Goal: Find specific page/section: Find specific page/section

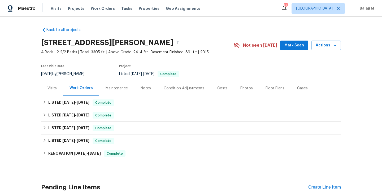
click at [114, 88] on div "Maintenance" at bounding box center [116, 88] width 22 height 5
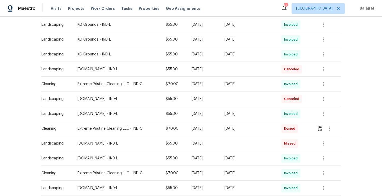
scroll to position [187, 0]
click at [236, 130] on div "[DATE]" at bounding box center [248, 128] width 48 height 5
click at [238, 129] on div "[DATE]" at bounding box center [248, 128] width 48 height 5
click at [237, 143] on td at bounding box center [248, 143] width 57 height 15
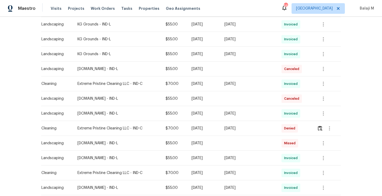
click at [237, 143] on td at bounding box center [248, 143] width 57 height 15
click at [294, 115] on span "Invoiced" at bounding box center [292, 113] width 16 height 5
click at [320, 111] on icon "button" at bounding box center [323, 113] width 6 height 6
click at [326, 123] on li "View details" at bounding box center [333, 122] width 37 height 9
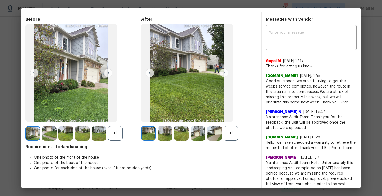
scroll to position [0, 0]
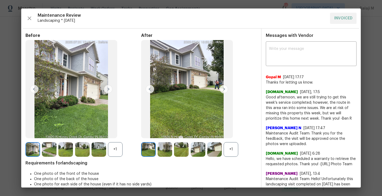
click at [223, 89] on img at bounding box center [223, 89] width 8 height 8
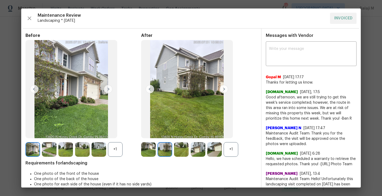
click at [222, 91] on img at bounding box center [223, 89] width 8 height 8
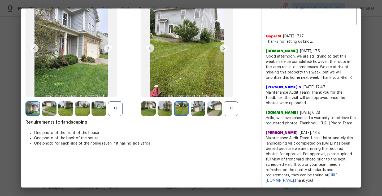
scroll to position [10, 0]
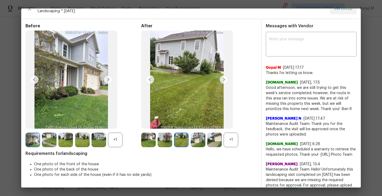
click at [230, 134] on div "+1" at bounding box center [230, 139] width 15 height 15
click at [229, 141] on img at bounding box center [230, 139] width 15 height 15
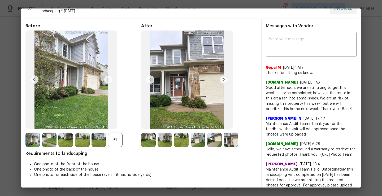
click at [210, 143] on img at bounding box center [214, 139] width 15 height 15
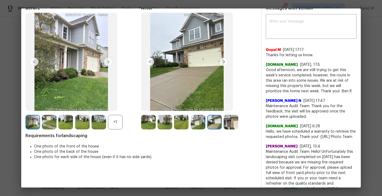
scroll to position [28, 0]
click at [170, 123] on img at bounding box center [164, 121] width 15 height 15
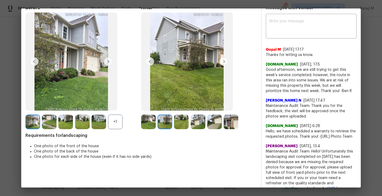
click at [176, 125] on img at bounding box center [181, 121] width 15 height 15
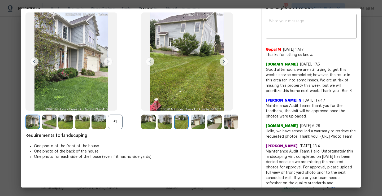
click at [163, 124] on img at bounding box center [164, 121] width 15 height 15
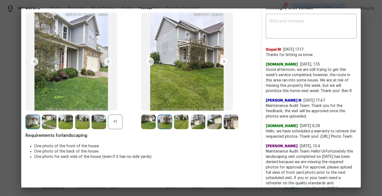
click at [150, 121] on img at bounding box center [148, 121] width 15 height 15
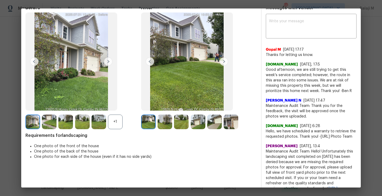
click at [150, 121] on img at bounding box center [148, 121] width 15 height 15
click at [160, 121] on img at bounding box center [164, 121] width 15 height 15
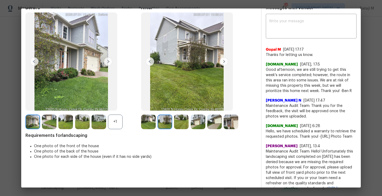
click at [171, 123] on div at bounding box center [165, 121] width 16 height 15
click at [82, 93] on img at bounding box center [71, 61] width 92 height 98
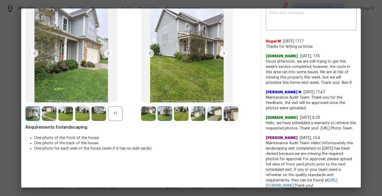
scroll to position [36, 0]
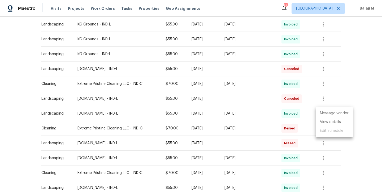
click at [277, 123] on div at bounding box center [191, 98] width 382 height 196
click at [293, 114] on span "Invoiced" at bounding box center [292, 113] width 16 height 5
click at [209, 146] on td "[DATE]" at bounding box center [203, 143] width 33 height 15
click at [288, 145] on span "Missed" at bounding box center [291, 142] width 14 height 5
click at [234, 115] on div "Fri, Aug 01 2025" at bounding box center [248, 113] width 48 height 5
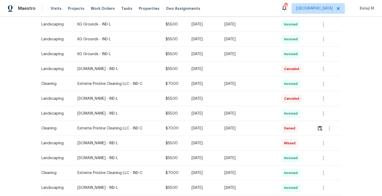
click at [234, 115] on div "Fri, Aug 01 2025" at bounding box center [248, 113] width 48 height 5
click at [296, 114] on span "Invoiced" at bounding box center [292, 113] width 16 height 5
click at [329, 114] on div at bounding box center [329, 113] width 24 height 13
click at [320, 114] on icon "button" at bounding box center [323, 113] width 6 height 6
click at [322, 114] on li "Message vendor" at bounding box center [333, 113] width 37 height 9
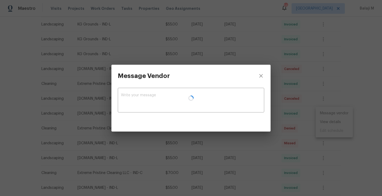
click at [260, 74] on div at bounding box center [190, 98] width 159 height 67
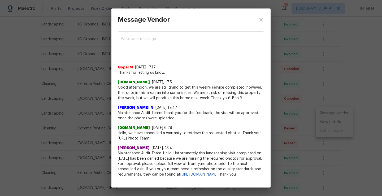
scroll to position [10, 0]
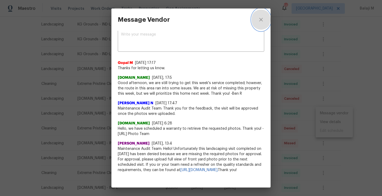
click at [259, 19] on icon "close" at bounding box center [261, 19] width 6 height 6
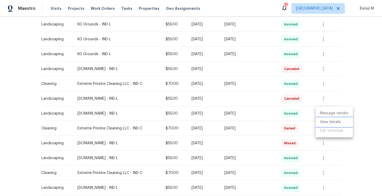
click at [339, 123] on li "View details" at bounding box center [333, 122] width 37 height 9
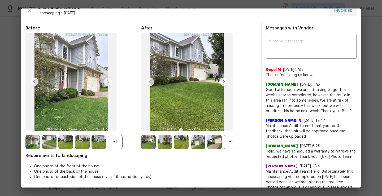
scroll to position [8, 0]
click at [230, 137] on div "+1" at bounding box center [230, 141] width 15 height 15
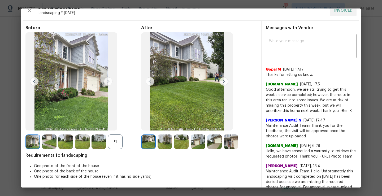
scroll to position [0, 0]
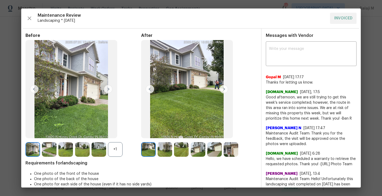
click at [224, 88] on img at bounding box center [223, 89] width 8 height 8
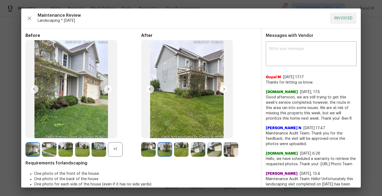
click at [108, 91] on img at bounding box center [108, 89] width 8 height 8
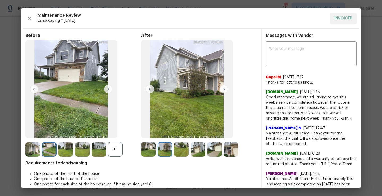
click at [221, 90] on img at bounding box center [223, 89] width 8 height 8
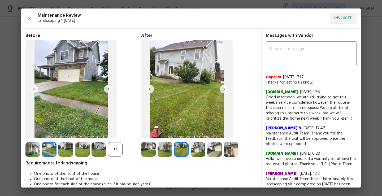
click at [108, 90] on img at bounding box center [108, 89] width 8 height 8
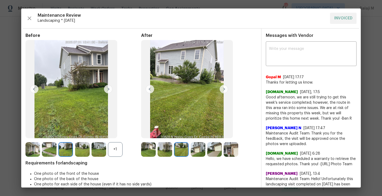
click at [223, 90] on img at bounding box center [223, 89] width 8 height 8
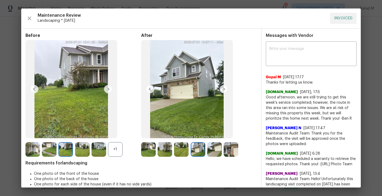
click at [223, 90] on img at bounding box center [223, 89] width 8 height 8
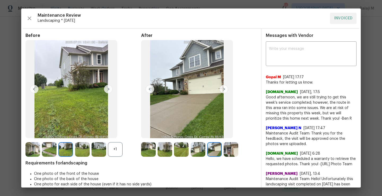
click at [223, 90] on img at bounding box center [223, 89] width 8 height 8
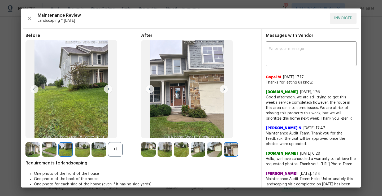
click at [151, 90] on img at bounding box center [149, 89] width 8 height 8
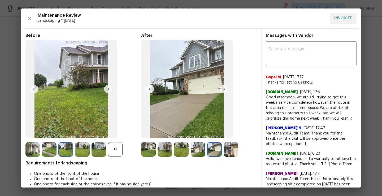
click at [151, 90] on img at bounding box center [149, 89] width 8 height 8
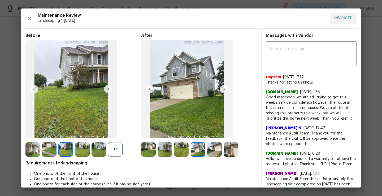
click at [151, 90] on img at bounding box center [149, 89] width 8 height 8
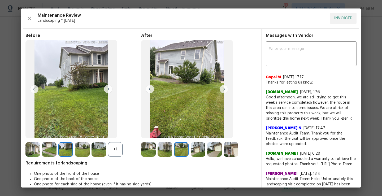
click at [151, 90] on img at bounding box center [149, 89] width 8 height 8
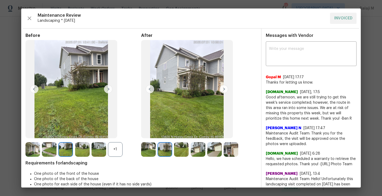
click at [151, 90] on img at bounding box center [149, 89] width 8 height 8
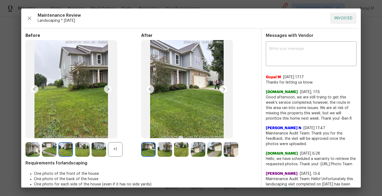
click at [151, 90] on img at bounding box center [149, 89] width 8 height 8
click at [221, 87] on img at bounding box center [223, 89] width 8 height 8
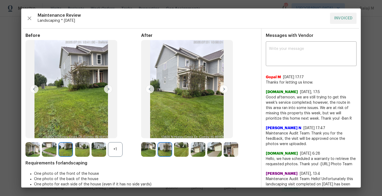
click at [221, 87] on img at bounding box center [223, 89] width 8 height 8
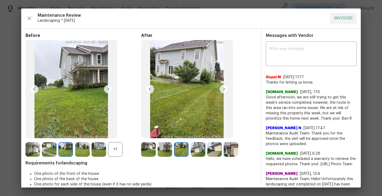
click at [220, 87] on img at bounding box center [223, 89] width 8 height 8
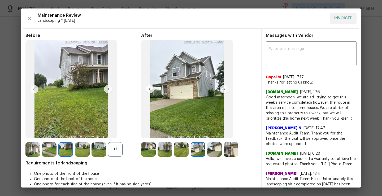
click at [220, 87] on img at bounding box center [223, 89] width 8 height 8
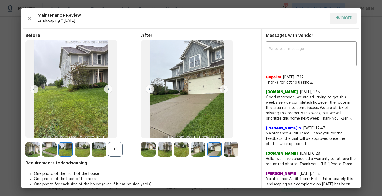
click at [220, 87] on img at bounding box center [223, 89] width 8 height 8
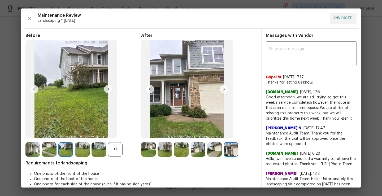
click at [220, 87] on img at bounding box center [223, 89] width 8 height 8
click at [112, 150] on div "+1" at bounding box center [115, 149] width 15 height 15
click at [98, 152] on img at bounding box center [98, 149] width 15 height 15
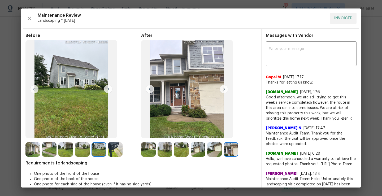
click at [113, 152] on img at bounding box center [115, 149] width 15 height 15
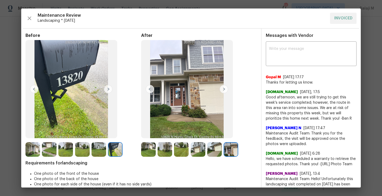
click at [95, 148] on img at bounding box center [98, 149] width 15 height 15
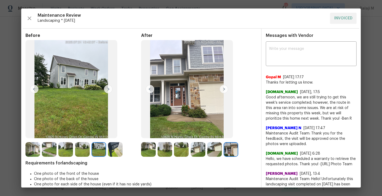
click at [85, 150] on img at bounding box center [82, 149] width 15 height 15
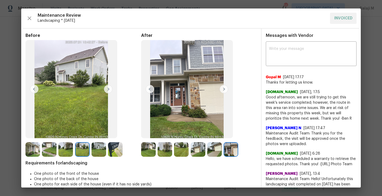
click at [73, 147] on img at bounding box center [65, 149] width 15 height 15
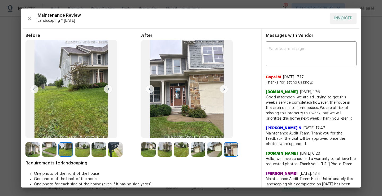
click at [55, 148] on img at bounding box center [49, 149] width 15 height 15
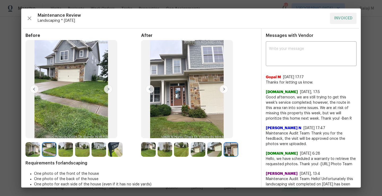
click at [28, 152] on img at bounding box center [32, 149] width 15 height 15
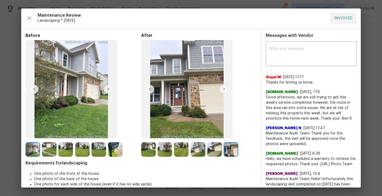
click at [222, 88] on img at bounding box center [223, 89] width 8 height 8
click at [146, 153] on img at bounding box center [148, 149] width 15 height 15
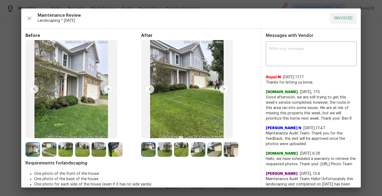
click at [55, 150] on img at bounding box center [49, 149] width 15 height 15
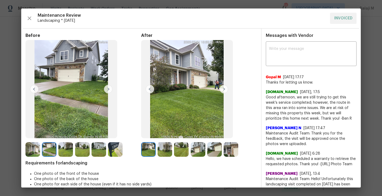
click at [54, 150] on img at bounding box center [49, 149] width 15 height 15
click at [222, 90] on img at bounding box center [223, 89] width 8 height 8
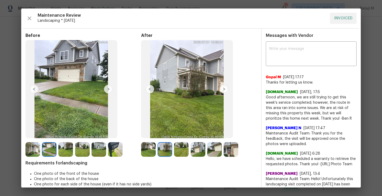
click at [222, 90] on img at bounding box center [223, 89] width 8 height 8
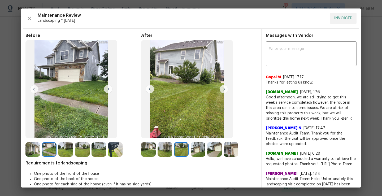
click at [106, 87] on img at bounding box center [108, 89] width 8 height 8
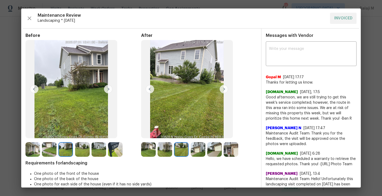
click at [219, 89] on img at bounding box center [223, 89] width 8 height 8
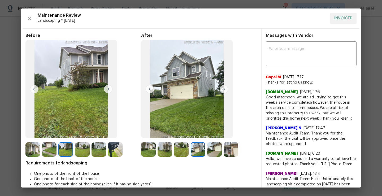
click at [108, 91] on img at bounding box center [108, 89] width 8 height 8
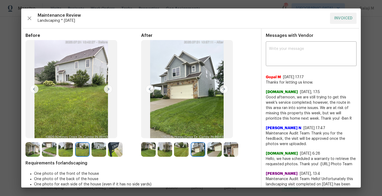
click at [100, 152] on img at bounding box center [98, 149] width 15 height 15
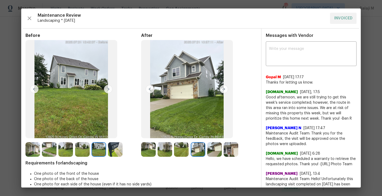
click at [57, 150] on div at bounding box center [50, 149] width 16 height 15
click at [46, 150] on img at bounding box center [49, 149] width 15 height 15
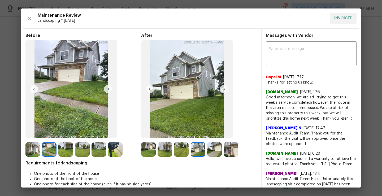
click at [64, 155] on img at bounding box center [65, 149] width 15 height 15
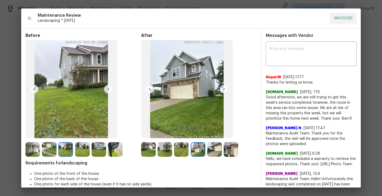
click at [78, 152] on img at bounding box center [82, 149] width 15 height 15
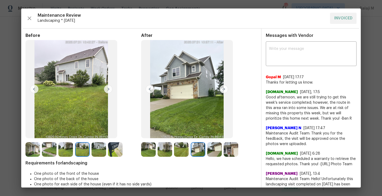
click at [96, 151] on img at bounding box center [98, 149] width 15 height 15
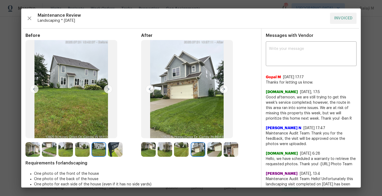
click at [164, 152] on img at bounding box center [164, 149] width 15 height 15
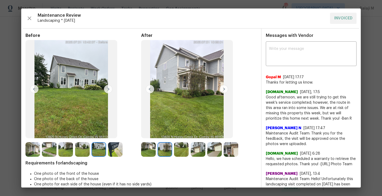
click at [188, 152] on div at bounding box center [182, 149] width 16 height 15
click at [181, 151] on img at bounding box center [181, 149] width 15 height 15
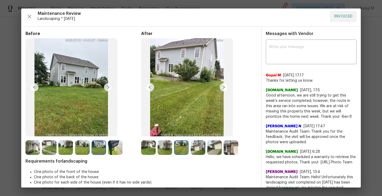
scroll to position [1, 0]
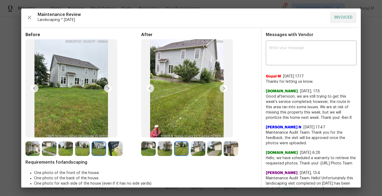
click at [214, 147] on img at bounding box center [214, 148] width 15 height 15
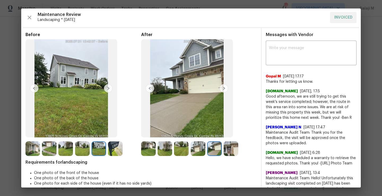
click at [233, 146] on img at bounding box center [230, 148] width 15 height 15
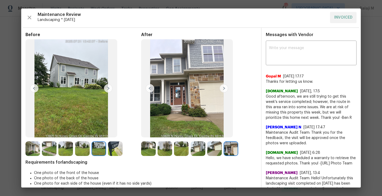
click at [191, 150] on div at bounding box center [199, 148] width 16 height 15
click at [189, 150] on div at bounding box center [182, 148] width 16 height 15
click at [188, 150] on div at bounding box center [182, 148] width 16 height 15
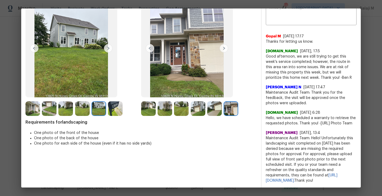
scroll to position [16, 0]
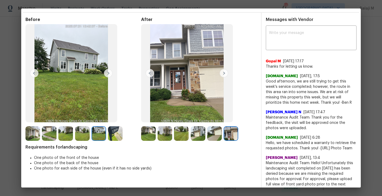
click at [223, 73] on img at bounding box center [223, 73] width 8 height 8
click at [145, 70] on img at bounding box center [149, 73] width 8 height 8
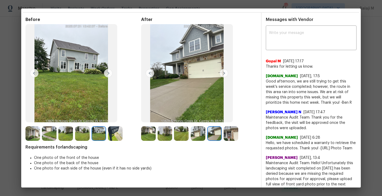
click at [145, 70] on img at bounding box center [149, 73] width 8 height 8
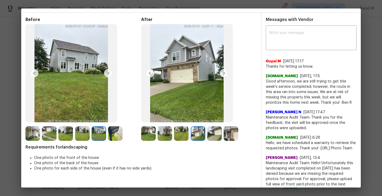
click at [145, 70] on img at bounding box center [149, 73] width 8 height 8
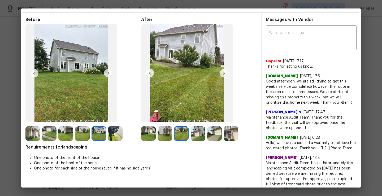
click at [145, 70] on img at bounding box center [149, 73] width 8 height 8
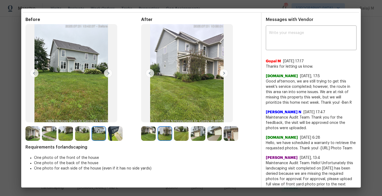
click at [222, 72] on img at bounding box center [223, 73] width 8 height 8
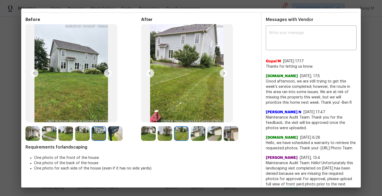
click at [148, 70] on img at bounding box center [149, 73] width 8 height 8
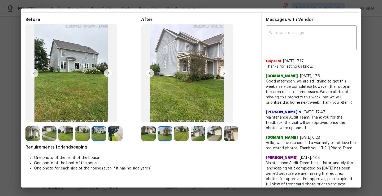
click at [148, 70] on img at bounding box center [149, 73] width 8 height 8
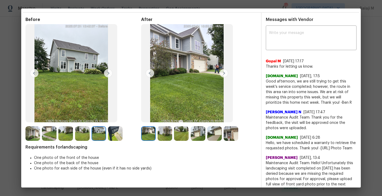
click at [148, 70] on img at bounding box center [149, 73] width 8 height 8
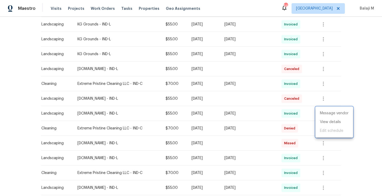
click at [171, 74] on div at bounding box center [191, 98] width 382 height 196
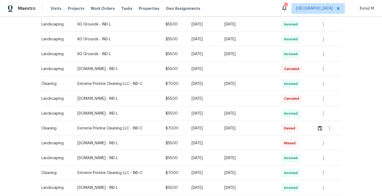
click at [187, 73] on td "[DATE]" at bounding box center [203, 68] width 33 height 15
drag, startPoint x: 74, startPoint y: 99, endPoint x: 92, endPoint y: 100, distance: 18.3
click at [92, 100] on td "Lawn.com - IND-L" at bounding box center [117, 98] width 88 height 15
copy div "Lawn.com"
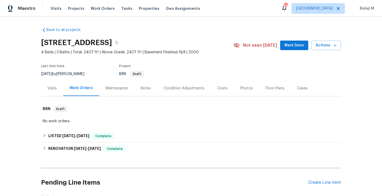
scroll to position [0, 0]
click at [115, 89] on div "Maintenance" at bounding box center [116, 88] width 22 height 5
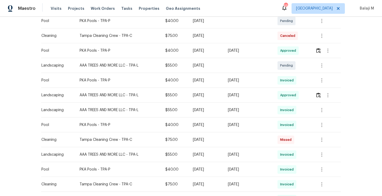
scroll to position [147, 0]
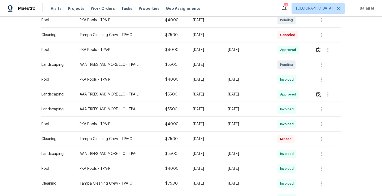
click at [289, 126] on span "Invoiced" at bounding box center [288, 123] width 16 height 5
click at [326, 128] on div at bounding box center [321, 124] width 13 height 13
click at [319, 123] on icon "button" at bounding box center [321, 124] width 6 height 6
click at [321, 130] on li "View details" at bounding box center [333, 132] width 37 height 9
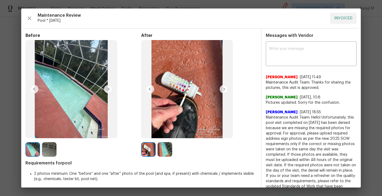
click at [228, 93] on img at bounding box center [187, 89] width 92 height 98
click at [219, 89] on img at bounding box center [223, 89] width 8 height 8
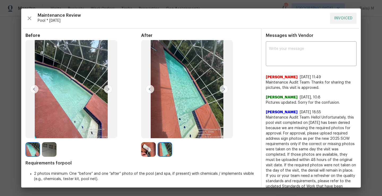
click at [149, 89] on img at bounding box center [149, 89] width 8 height 8
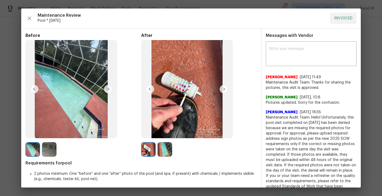
click at [222, 89] on img at bounding box center [223, 89] width 8 height 8
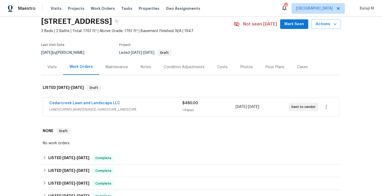
scroll to position [8, 0]
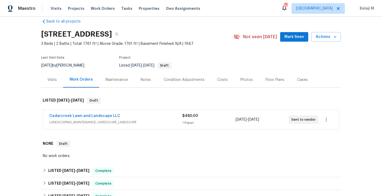
click at [113, 74] on div "Maintenance" at bounding box center [116, 80] width 35 height 16
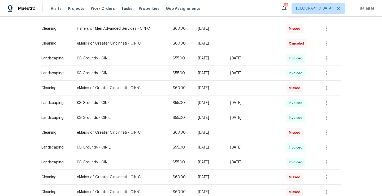
scroll to position [185, 0]
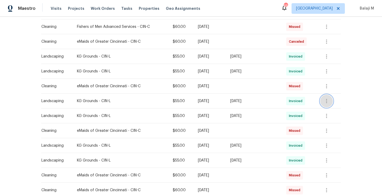
click at [327, 99] on icon "button" at bounding box center [326, 101] width 6 height 6
click at [179, 68] on div at bounding box center [191, 98] width 382 height 196
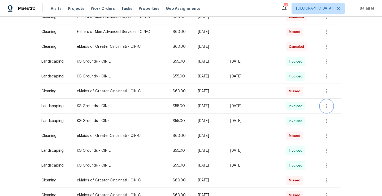
scroll to position [175, 0]
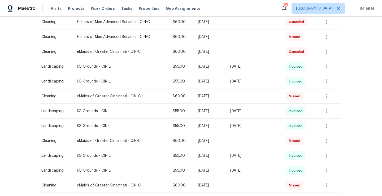
click at [264, 113] on div "Fri, Aug 01 2025" at bounding box center [253, 110] width 47 height 5
click at [325, 110] on icon "button" at bounding box center [326, 111] width 6 height 6
click at [328, 117] on li "View details" at bounding box center [338, 119] width 37 height 9
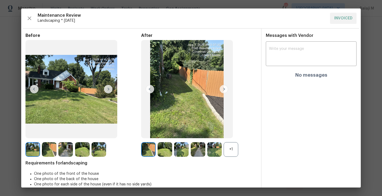
click at [236, 153] on div "+1" at bounding box center [230, 149] width 15 height 15
click at [143, 150] on img at bounding box center [148, 149] width 15 height 15
click at [160, 151] on img at bounding box center [164, 149] width 15 height 15
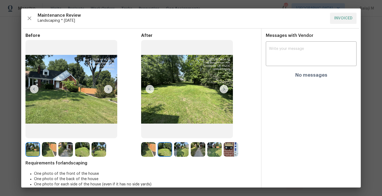
click at [181, 151] on img at bounding box center [181, 149] width 15 height 15
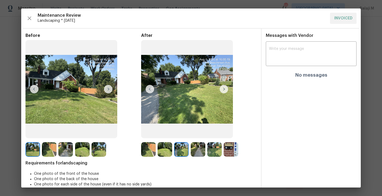
click at [207, 150] on img at bounding box center [214, 149] width 15 height 15
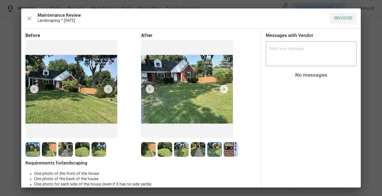
click at [199, 151] on img at bounding box center [198, 149] width 15 height 15
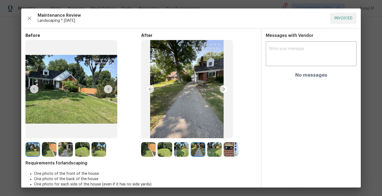
click at [209, 151] on img at bounding box center [214, 149] width 15 height 15
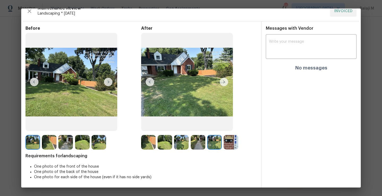
scroll to position [0, 0]
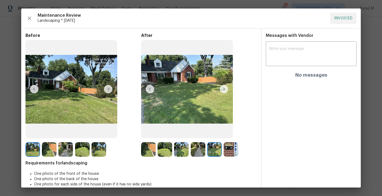
click at [238, 151] on div at bounding box center [231, 149] width 16 height 15
click at [231, 151] on img at bounding box center [230, 149] width 15 height 15
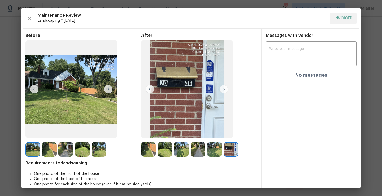
click at [231, 151] on img at bounding box center [230, 149] width 15 height 15
click at [231, 152] on img at bounding box center [230, 149] width 15 height 15
click at [209, 156] on img at bounding box center [214, 149] width 15 height 15
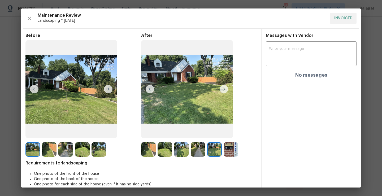
click at [191, 149] on img at bounding box center [198, 149] width 15 height 15
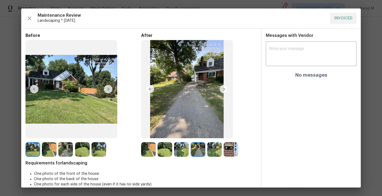
click at [176, 153] on img at bounding box center [181, 149] width 15 height 15
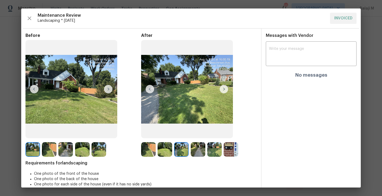
click at [159, 154] on img at bounding box center [164, 149] width 15 height 15
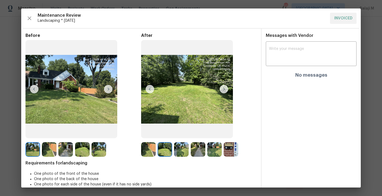
click at [140, 158] on div "Before After Requirements for landscaping One photo of the front of the house O…" at bounding box center [140, 114] width 231 height 162
click at [145, 156] on img at bounding box center [148, 149] width 15 height 15
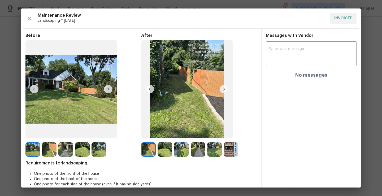
click at [108, 91] on img at bounding box center [108, 89] width 8 height 8
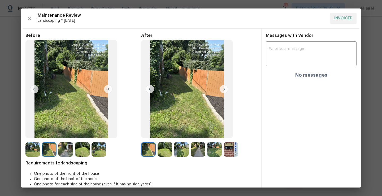
click at [108, 91] on img at bounding box center [108, 89] width 8 height 8
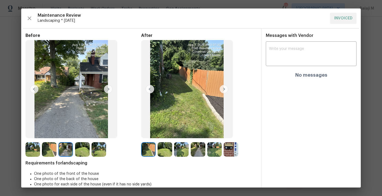
click at [79, 146] on img at bounding box center [82, 149] width 15 height 15
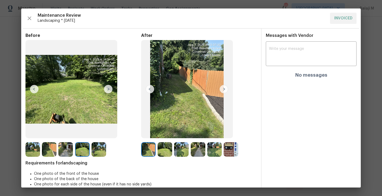
click at [97, 147] on img at bounding box center [98, 149] width 15 height 15
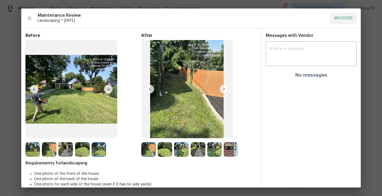
click at [163, 148] on img at bounding box center [164, 149] width 15 height 15
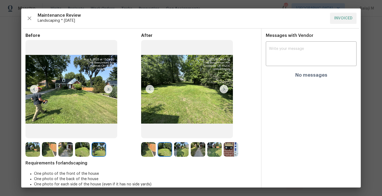
click at [191, 151] on img at bounding box center [198, 149] width 15 height 15
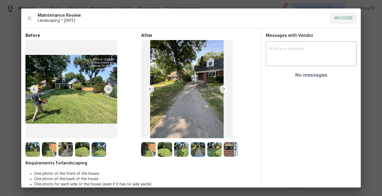
click at [180, 151] on img at bounding box center [181, 149] width 15 height 15
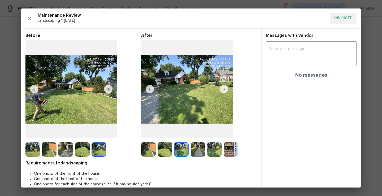
click at [197, 149] on img at bounding box center [198, 149] width 15 height 15
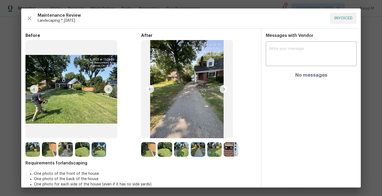
click at [214, 151] on img at bounding box center [214, 149] width 15 height 15
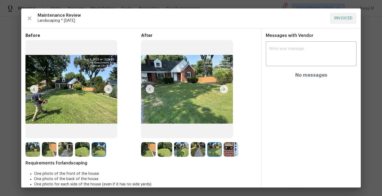
click at [226, 151] on img at bounding box center [230, 149] width 15 height 15
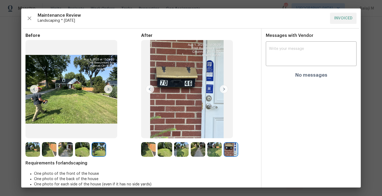
click at [213, 151] on img at bounding box center [214, 149] width 15 height 15
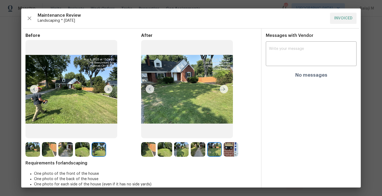
click at [200, 149] on img at bounding box center [198, 149] width 15 height 15
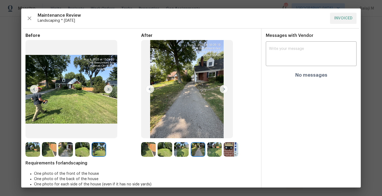
click at [185, 147] on img at bounding box center [181, 149] width 15 height 15
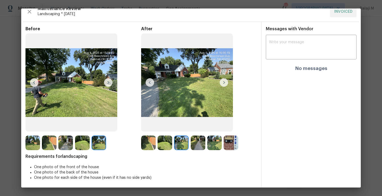
scroll to position [4, 0]
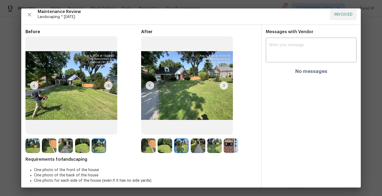
click at [165, 145] on img at bounding box center [164, 145] width 15 height 15
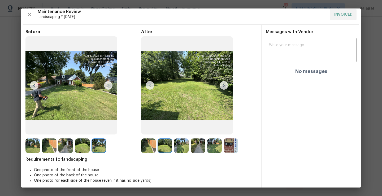
click at [147, 151] on img at bounding box center [148, 145] width 15 height 15
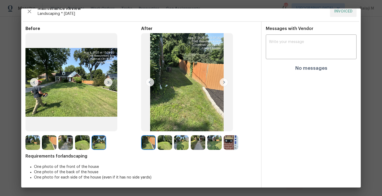
scroll to position [7, 0]
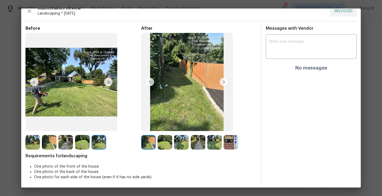
click at [222, 81] on img at bounding box center [223, 82] width 8 height 8
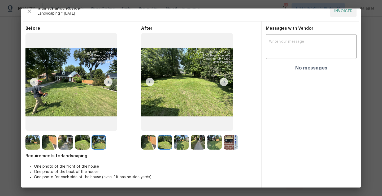
click at [222, 81] on img at bounding box center [223, 82] width 8 height 8
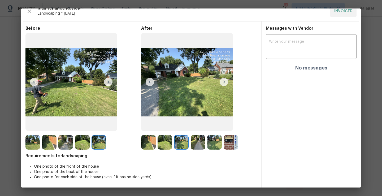
click at [222, 81] on img at bounding box center [223, 82] width 8 height 8
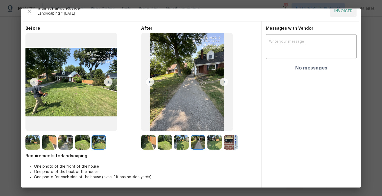
click at [222, 81] on img at bounding box center [223, 82] width 8 height 8
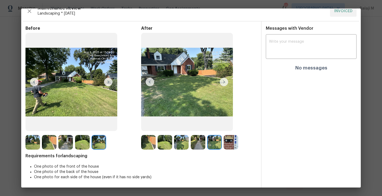
click at [222, 81] on img at bounding box center [223, 82] width 8 height 8
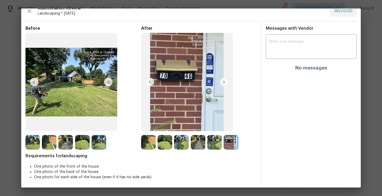
click at [147, 83] on img at bounding box center [149, 82] width 8 height 8
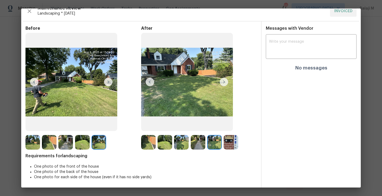
click at [223, 81] on img at bounding box center [223, 82] width 8 height 8
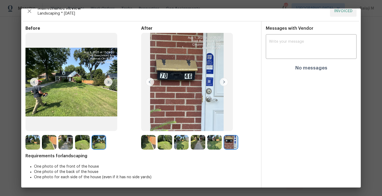
click at [141, 81] on img at bounding box center [187, 82] width 92 height 98
click at [148, 83] on img at bounding box center [149, 82] width 8 height 8
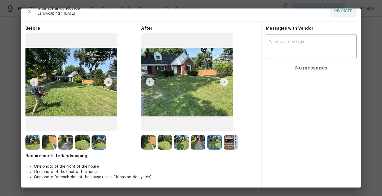
click at [147, 82] on img at bounding box center [149, 82] width 8 height 8
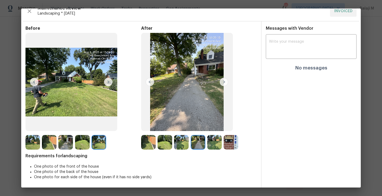
click at [147, 82] on img at bounding box center [149, 82] width 8 height 8
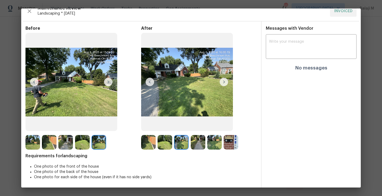
click at [147, 82] on img at bounding box center [149, 82] width 8 height 8
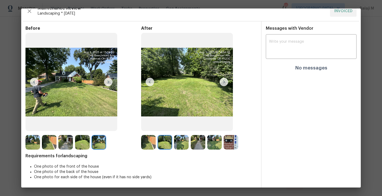
click at [224, 80] on img at bounding box center [223, 82] width 8 height 8
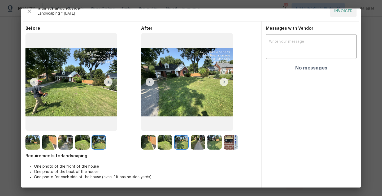
click at [224, 80] on img at bounding box center [223, 82] width 8 height 8
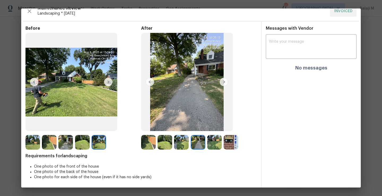
click at [224, 80] on img at bounding box center [223, 82] width 8 height 8
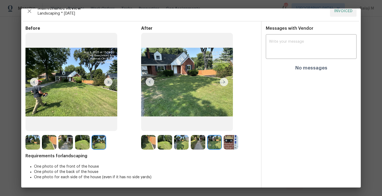
click at [224, 80] on img at bounding box center [223, 82] width 8 height 8
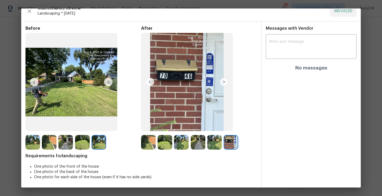
click at [224, 80] on img at bounding box center [223, 82] width 8 height 8
click at [214, 140] on img at bounding box center [214, 142] width 15 height 15
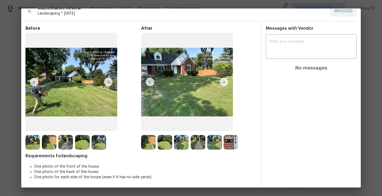
click at [151, 142] on img at bounding box center [148, 142] width 15 height 15
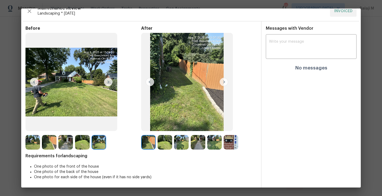
click at [151, 142] on img at bounding box center [148, 142] width 15 height 15
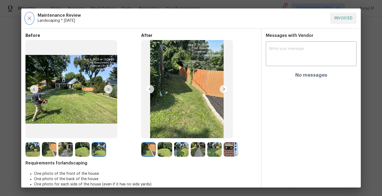
click at [30, 18] on icon "button" at bounding box center [29, 18] width 6 height 6
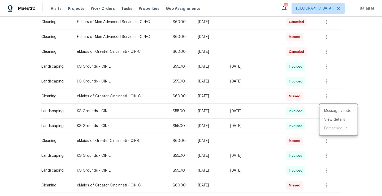
click at [365, 85] on div at bounding box center [191, 98] width 382 height 196
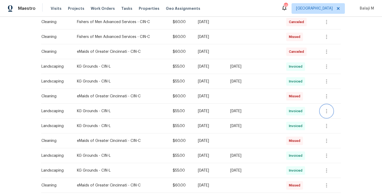
click at [326, 111] on icon "button" at bounding box center [326, 111] width 1 height 4
click at [336, 119] on li "View details" at bounding box center [338, 119] width 37 height 9
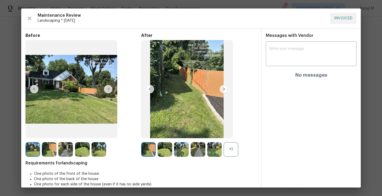
scroll to position [7, 0]
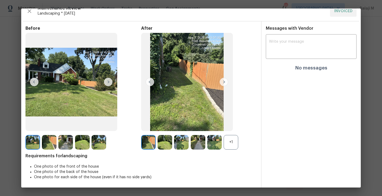
click at [209, 139] on img at bounding box center [214, 142] width 15 height 15
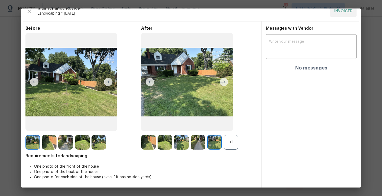
click at [196, 141] on img at bounding box center [198, 142] width 15 height 15
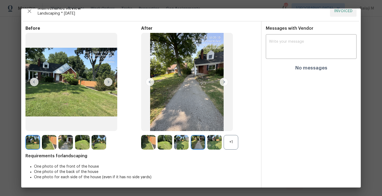
click at [216, 140] on img at bounding box center [214, 142] width 15 height 15
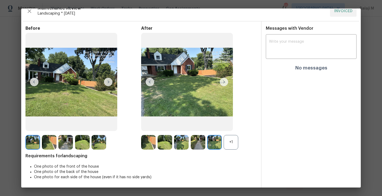
click at [232, 134] on div "After +1" at bounding box center [199, 88] width 116 height 124
click at [232, 138] on div "+1" at bounding box center [230, 142] width 15 height 15
click at [228, 146] on img at bounding box center [230, 142] width 15 height 15
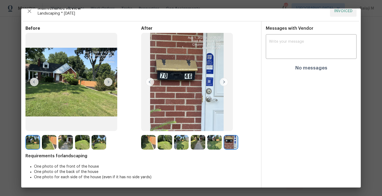
click at [214, 146] on img at bounding box center [214, 142] width 15 height 15
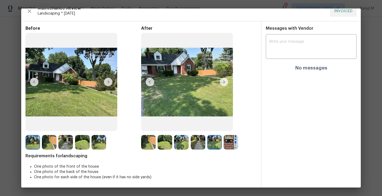
click at [211, 144] on img at bounding box center [214, 142] width 15 height 15
click at [195, 144] on img at bounding box center [198, 142] width 15 height 15
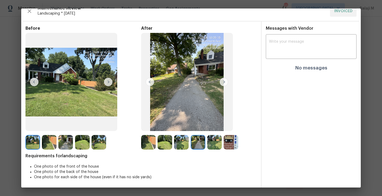
click at [145, 145] on img at bounding box center [148, 142] width 15 height 15
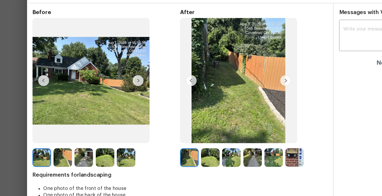
click at [36, 143] on img at bounding box center [32, 142] width 15 height 15
click at [46, 147] on img at bounding box center [49, 142] width 15 height 15
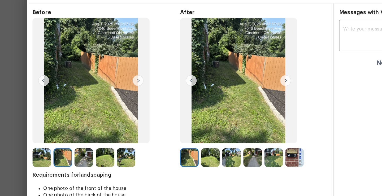
click at [47, 142] on img at bounding box center [49, 142] width 15 height 15
click at [150, 82] on img at bounding box center [149, 82] width 8 height 8
click at [223, 83] on img at bounding box center [223, 82] width 8 height 8
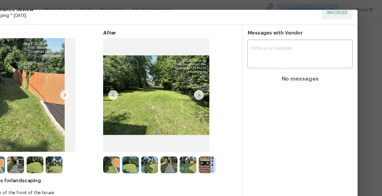
click at [120, 128] on div "Before" at bounding box center [83, 88] width 116 height 124
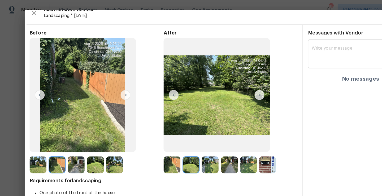
click at [129, 125] on div "Before" at bounding box center [83, 88] width 116 height 124
click at [223, 80] on img at bounding box center [223, 82] width 8 height 8
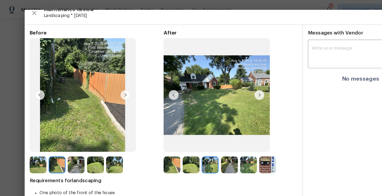
click at [223, 80] on img at bounding box center [223, 82] width 8 height 8
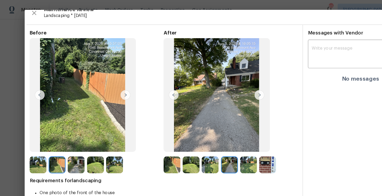
click at [223, 80] on img at bounding box center [223, 82] width 8 height 8
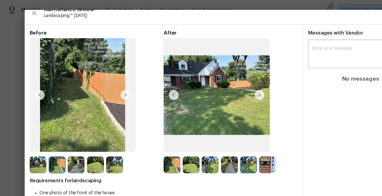
click at [223, 80] on img at bounding box center [223, 82] width 8 height 8
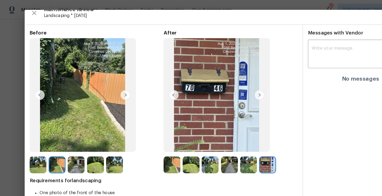
click at [223, 80] on img at bounding box center [223, 82] width 8 height 8
click at [29, 13] on icon "button" at bounding box center [29, 11] width 6 height 6
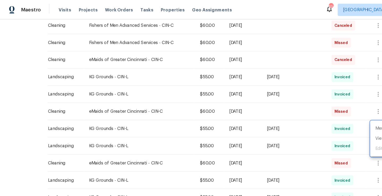
drag, startPoint x: 207, startPoint y: 113, endPoint x: 186, endPoint y: 101, distance: 23.9
click at [186, 101] on div at bounding box center [191, 98] width 382 height 196
drag, startPoint x: 255, startPoint y: 82, endPoint x: 239, endPoint y: 82, distance: 15.9
click at [239, 82] on td "Sun, Aug 10 2025" at bounding box center [254, 81] width 56 height 15
click at [302, 77] on div "Invoiced" at bounding box center [295, 81] width 19 height 8
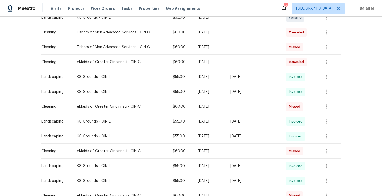
scroll to position [163, 0]
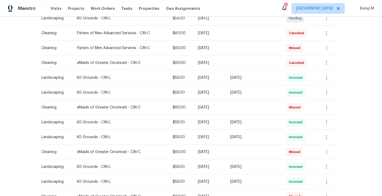
click at [68, 101] on td "Cleaning" at bounding box center [57, 107] width 32 height 15
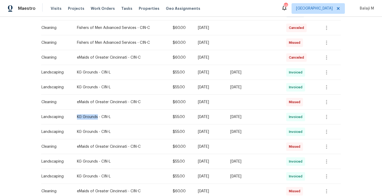
drag, startPoint x: 74, startPoint y: 116, endPoint x: 95, endPoint y: 118, distance: 20.7
click at [95, 118] on td "KG Grounds - CIN-L" at bounding box center [121, 116] width 96 height 15
copy div "KG Grounds"
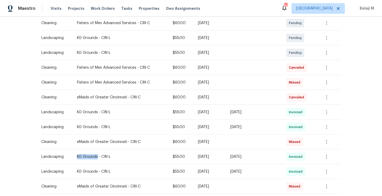
scroll to position [127, 0]
